Goal: Task Accomplishment & Management: Use online tool/utility

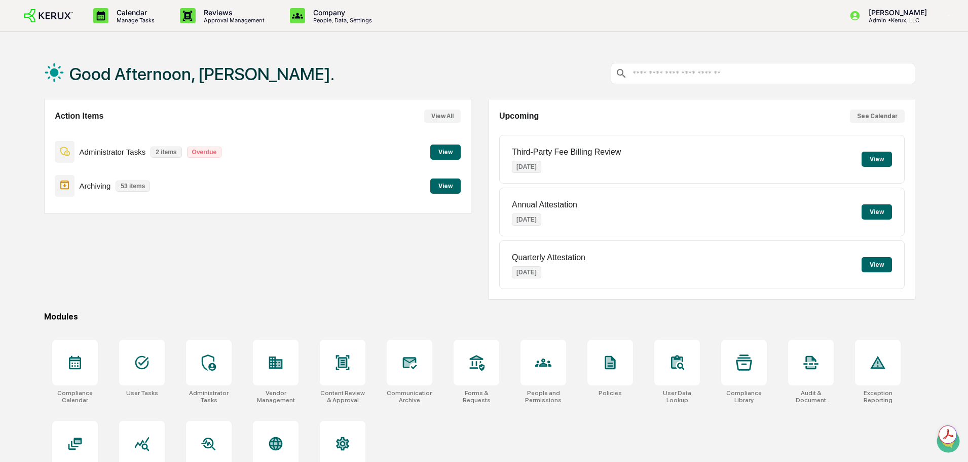
click at [442, 156] on button "View" at bounding box center [445, 151] width 30 height 15
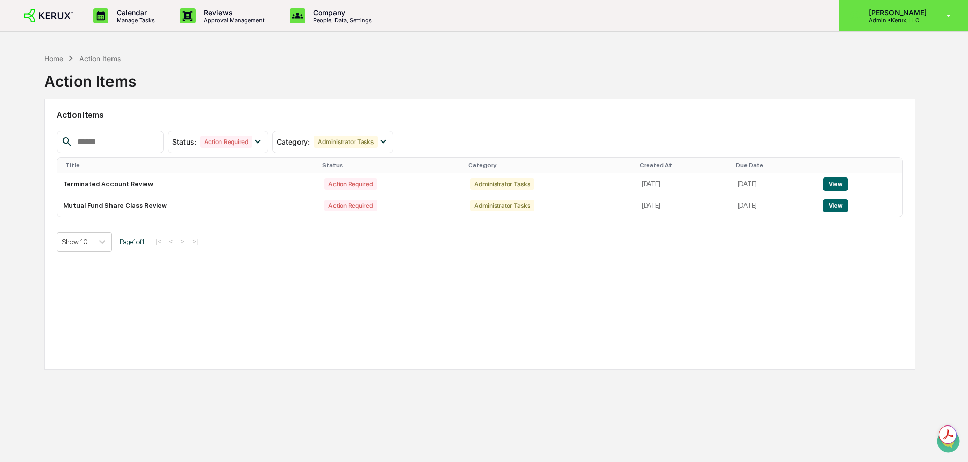
click at [908, 24] on p "Admin • Kerux, LLC" at bounding box center [895, 20] width 71 height 7
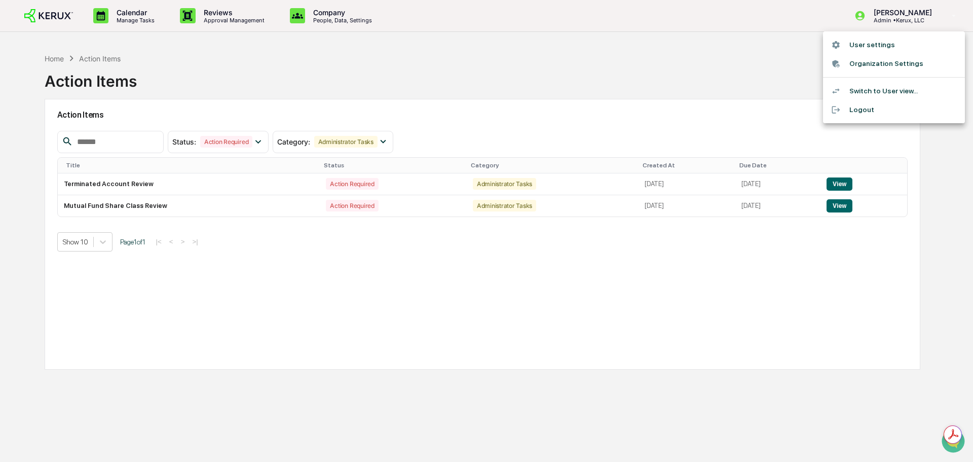
click at [750, 83] on div at bounding box center [486, 231] width 973 height 462
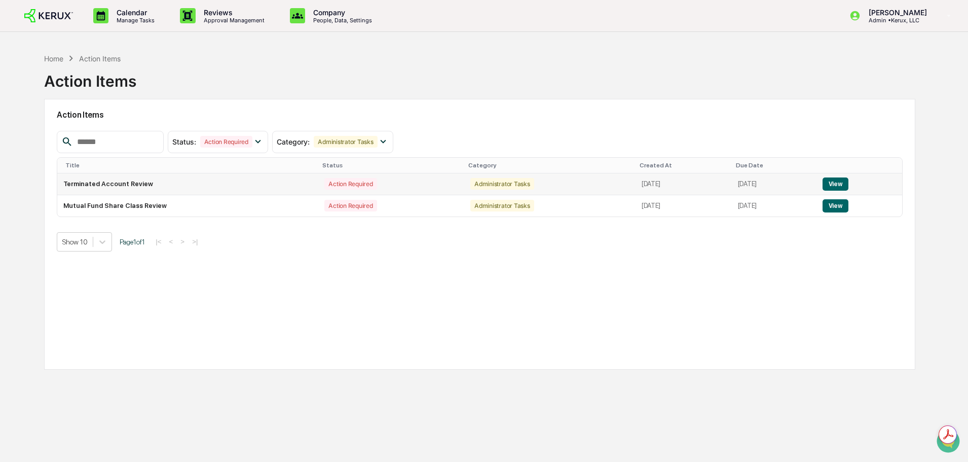
click at [836, 182] on button "View" at bounding box center [835, 183] width 26 height 13
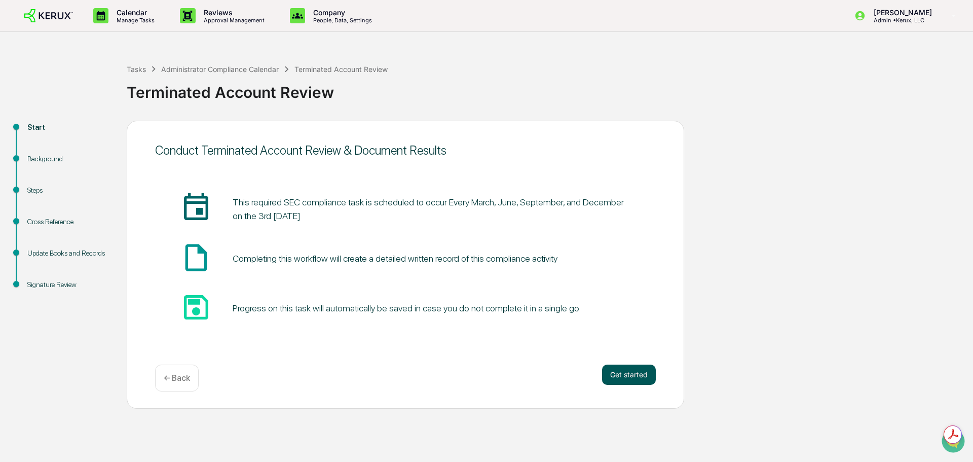
click at [634, 382] on button "Get started" at bounding box center [629, 374] width 54 height 20
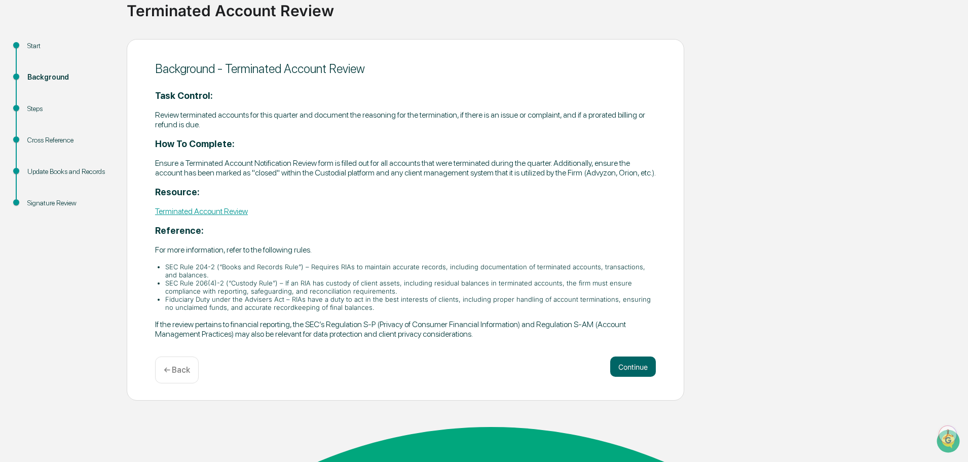
scroll to position [89, 0]
